Goal: Task Accomplishment & Management: Manage account settings

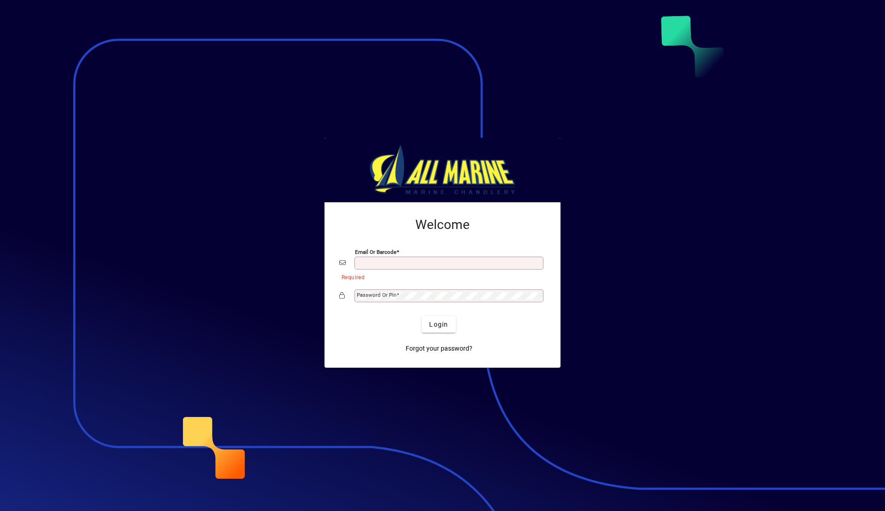
click at [421, 265] on input "Email or Barcode" at bounding box center [450, 263] width 186 height 7
